Goal: Task Accomplishment & Management: Use online tool/utility

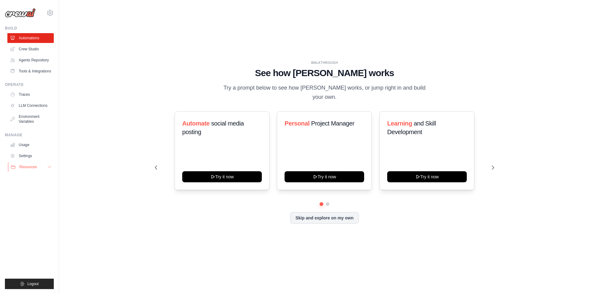
click at [27, 170] on span "Resources" at bounding box center [28, 167] width 18 height 5
click at [29, 161] on link "Settings" at bounding box center [31, 156] width 46 height 10
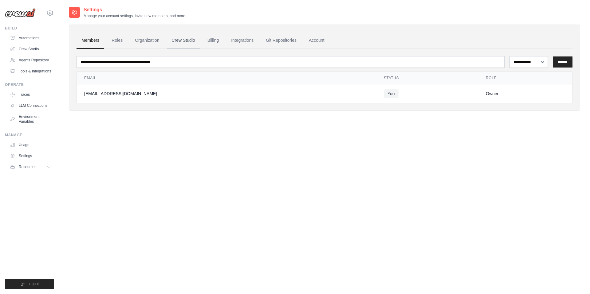
click at [188, 38] on link "Crew Studio" at bounding box center [183, 40] width 33 height 17
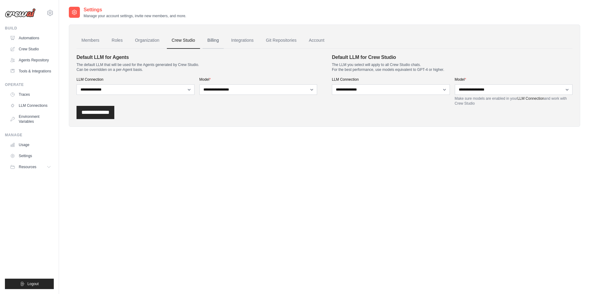
click at [217, 39] on link "Billing" at bounding box center [212, 40] width 21 height 17
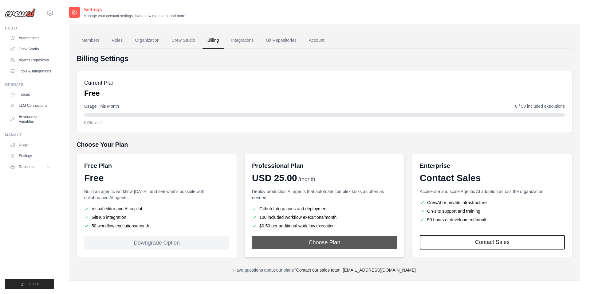
click at [319, 244] on button "Choose Plan" at bounding box center [324, 242] width 145 height 13
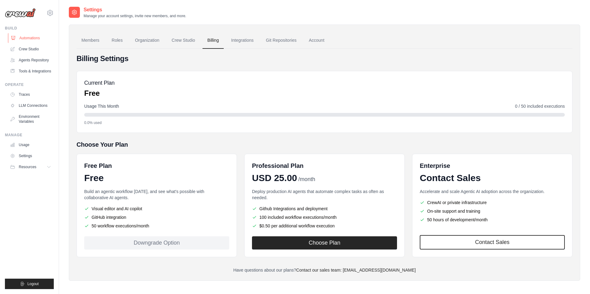
click at [32, 38] on link "Automations" at bounding box center [31, 38] width 46 height 10
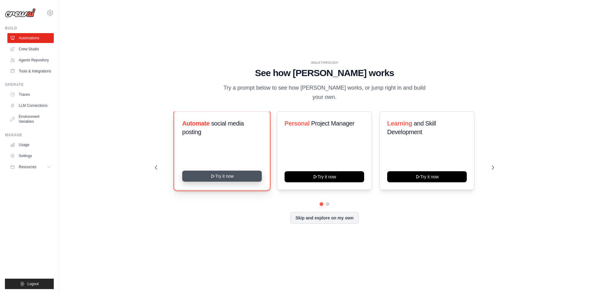
click at [221, 179] on button "Try it now" at bounding box center [222, 176] width 80 height 11
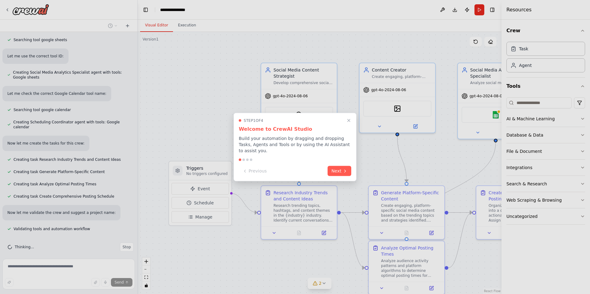
scroll to position [441, 0]
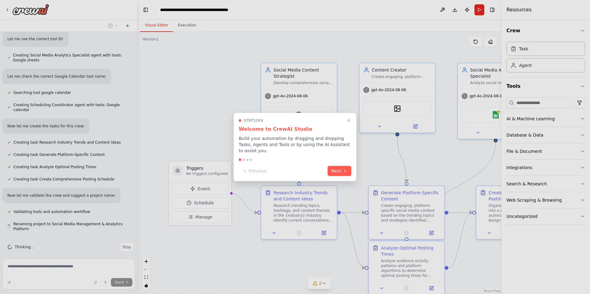
drag, startPoint x: 413, startPoint y: 205, endPoint x: 428, endPoint y: 203, distance: 14.9
click at [428, 203] on div at bounding box center [295, 147] width 590 height 294
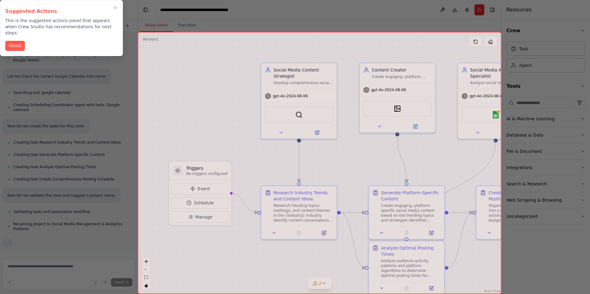
scroll to position [456, 0]
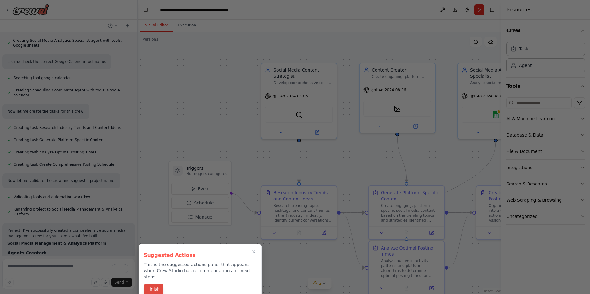
click at [154, 284] on button "Finish" at bounding box center [154, 289] width 20 height 10
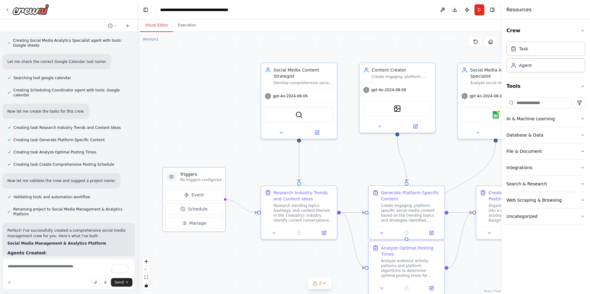
drag, startPoint x: 216, startPoint y: 166, endPoint x: 208, endPoint y: 171, distance: 9.0
click at [208, 171] on h3 "Triggers" at bounding box center [200, 174] width 41 height 6
click at [272, 233] on icon at bounding box center [274, 231] width 5 height 5
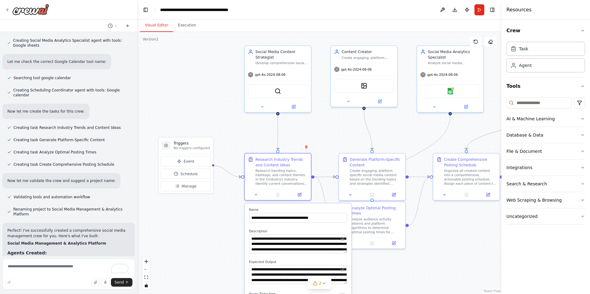
drag, startPoint x: 219, startPoint y: 268, endPoint x: 205, endPoint y: 226, distance: 44.5
click at [205, 225] on div ".deletable-edge-delete-btn { width: 20px; height: 20px; border: 0px solid #ffff…" at bounding box center [320, 163] width 364 height 262
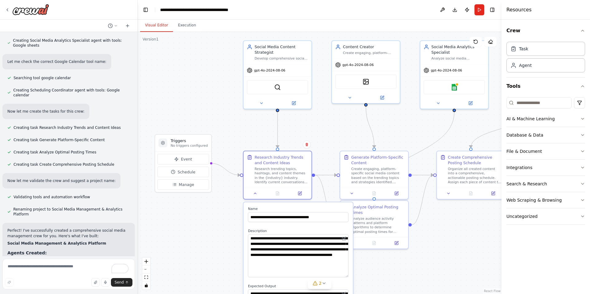
drag, startPoint x: 347, startPoint y: 252, endPoint x: 347, endPoint y: 275, distance: 23.7
click at [347, 275] on textarea "**********" at bounding box center [298, 255] width 100 height 43
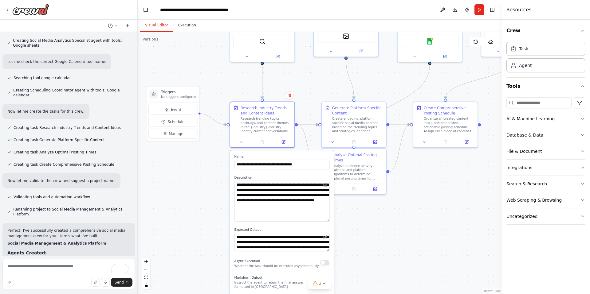
drag, startPoint x: 180, startPoint y: 250, endPoint x: 170, endPoint y: 196, distance: 55.3
click at [170, 196] on div ".deletable-edge-delete-btn { width: 20px; height: 20px; border: 0px solid #ffff…" at bounding box center [320, 163] width 364 height 262
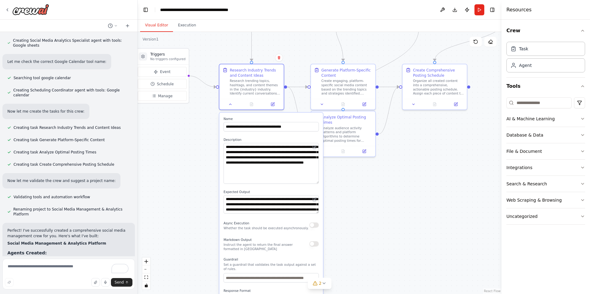
drag, startPoint x: 180, startPoint y: 197, endPoint x: 170, endPoint y: 159, distance: 39.3
click at [170, 159] on div ".deletable-edge-delete-btn { width: 20px; height: 20px; border: 0px solid #ffff…" at bounding box center [320, 163] width 364 height 262
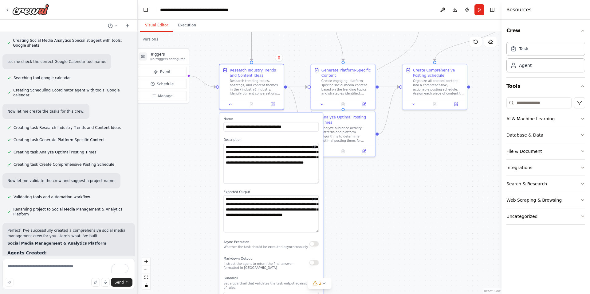
drag, startPoint x: 317, startPoint y: 213, endPoint x: 321, endPoint y: 232, distance: 19.5
click at [321, 232] on div "**********" at bounding box center [271, 235] width 104 height 244
click at [173, 175] on div ".deletable-edge-delete-btn { width: 20px; height: 20px; border: 0px solid #ffff…" at bounding box center [320, 163] width 364 height 262
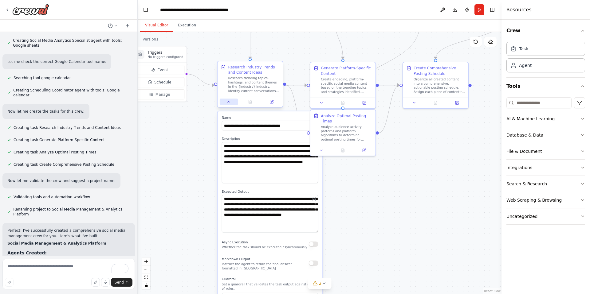
click at [230, 104] on icon at bounding box center [229, 102] width 4 height 4
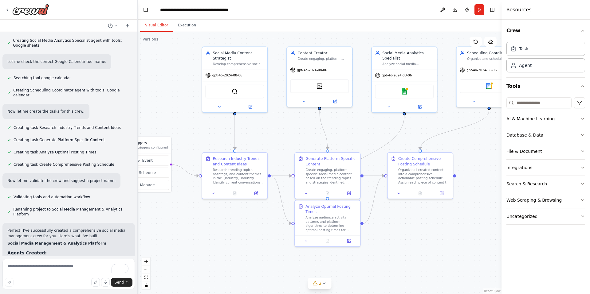
drag, startPoint x: 424, startPoint y: 148, endPoint x: 409, endPoint y: 238, distance: 91.9
click at [409, 238] on div ".deletable-edge-delete-btn { width: 20px; height: 20px; border: 0px solid #ffff…" at bounding box center [320, 163] width 364 height 262
click at [220, 107] on icon at bounding box center [219, 106] width 4 height 4
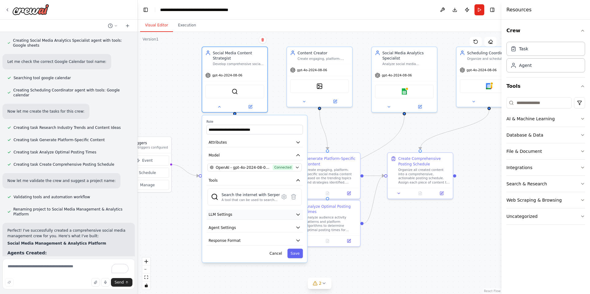
click at [239, 217] on button "LLM Settings" at bounding box center [254, 215] width 96 height 10
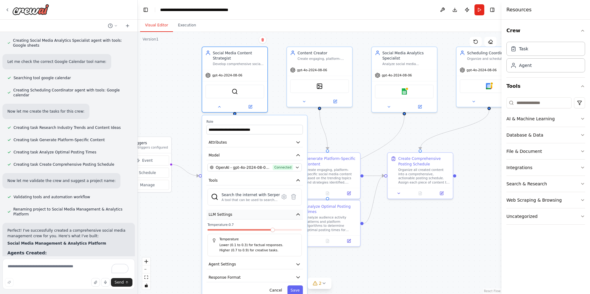
click at [239, 217] on button "LLM Settings" at bounding box center [254, 215] width 96 height 10
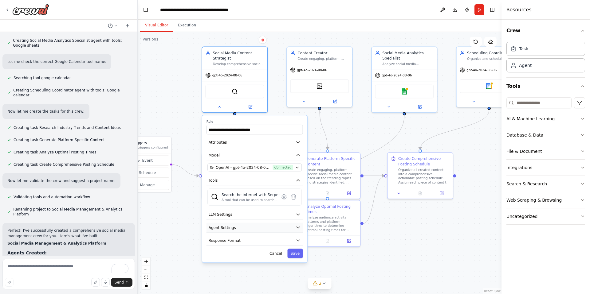
click at [236, 227] on button "Agent Settings" at bounding box center [254, 228] width 96 height 10
click at [238, 242] on span "Response Format" at bounding box center [225, 240] width 32 height 5
click at [220, 105] on icon at bounding box center [219, 105] width 2 height 1
